Goal: Task Accomplishment & Management: Manage account settings

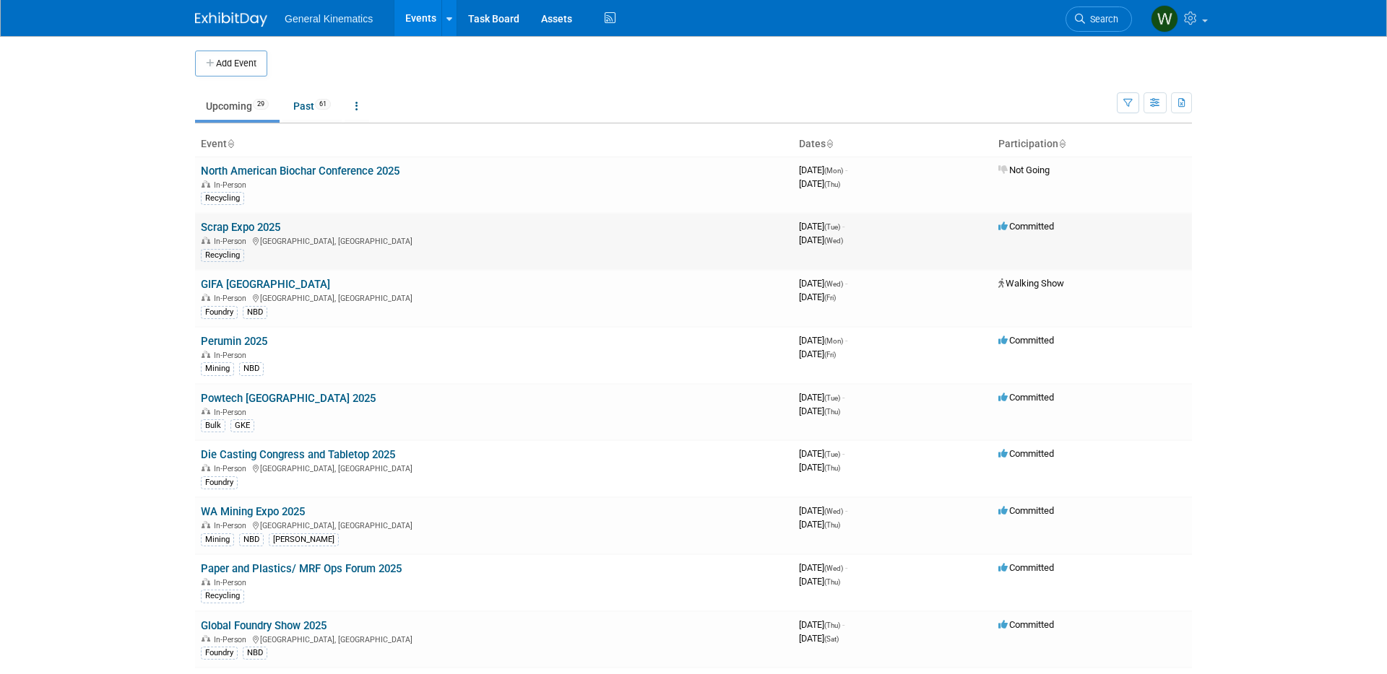
click at [235, 239] on span "In-Person" at bounding box center [232, 241] width 37 height 9
click at [237, 227] on link "Scrap Expo 2025" at bounding box center [240, 227] width 79 height 13
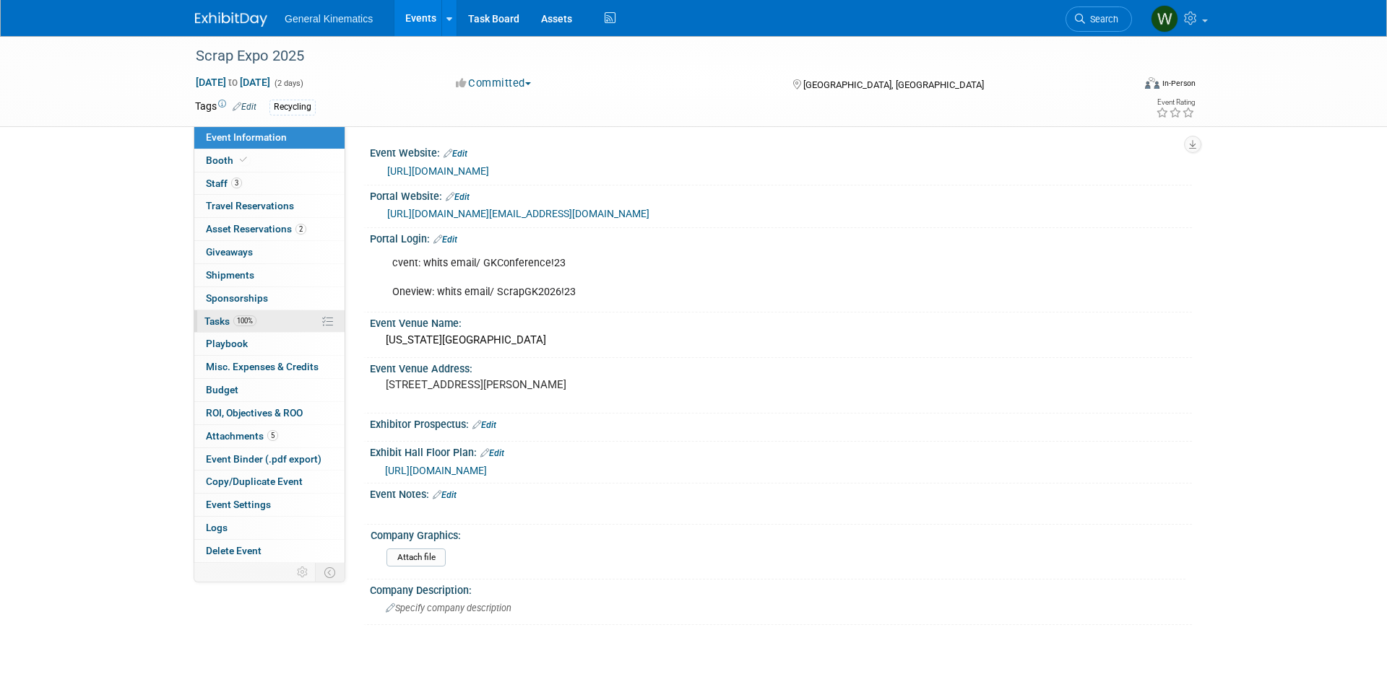
click at [226, 323] on span "Tasks 100%" at bounding box center [230, 322] width 52 height 12
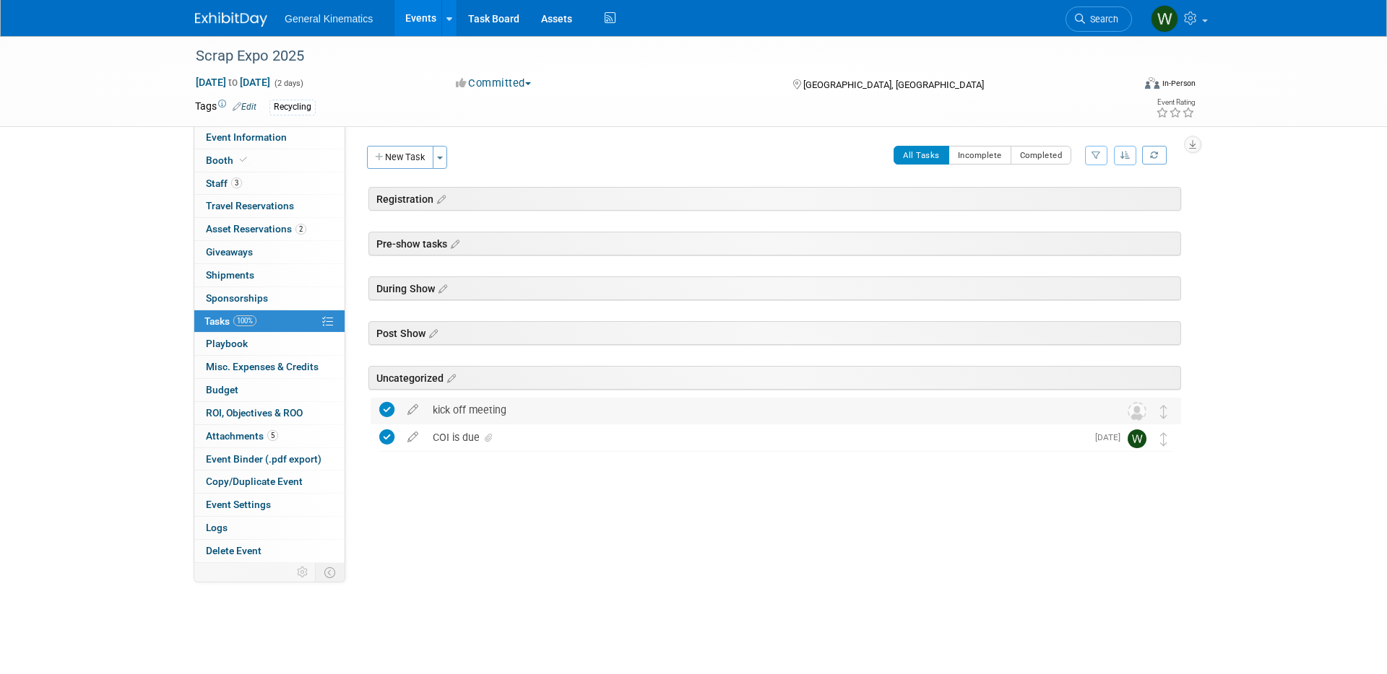
click at [454, 409] on div "kick off meeting" at bounding box center [761, 410] width 673 height 25
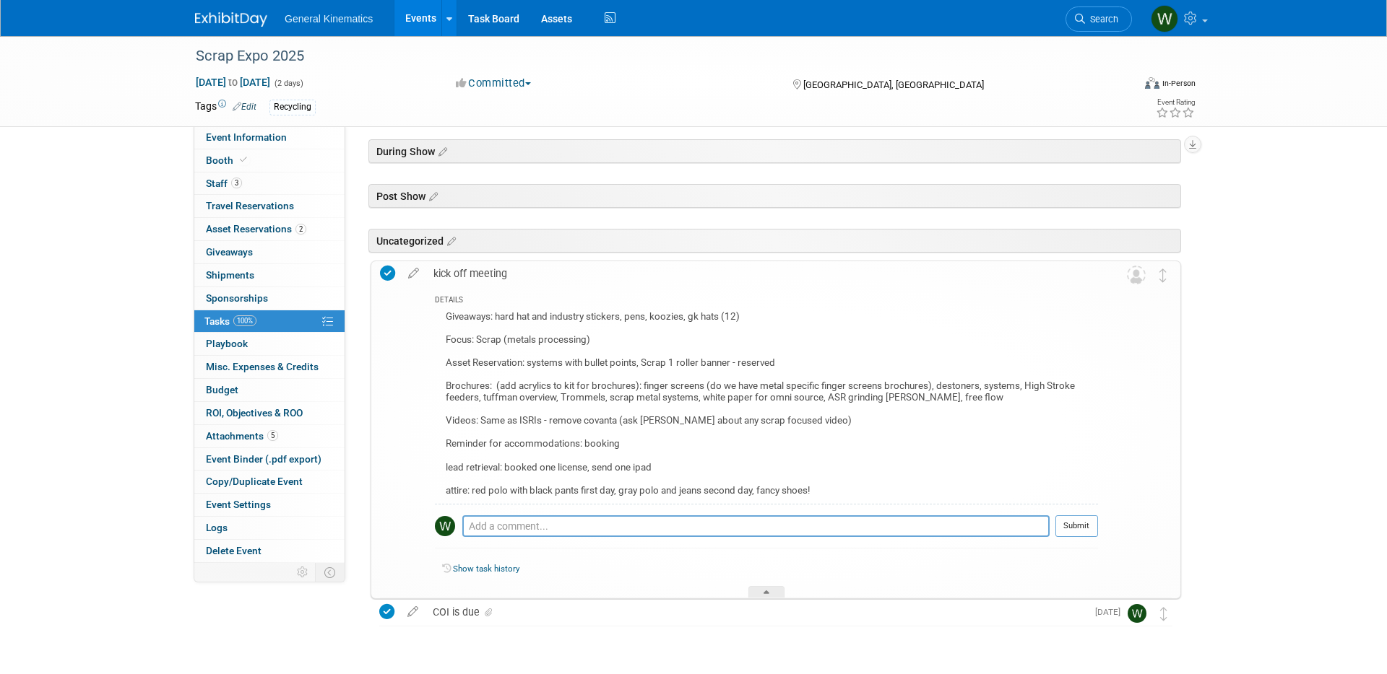
scroll to position [178, 0]
